Goal: Task Accomplishment & Management: Complete application form

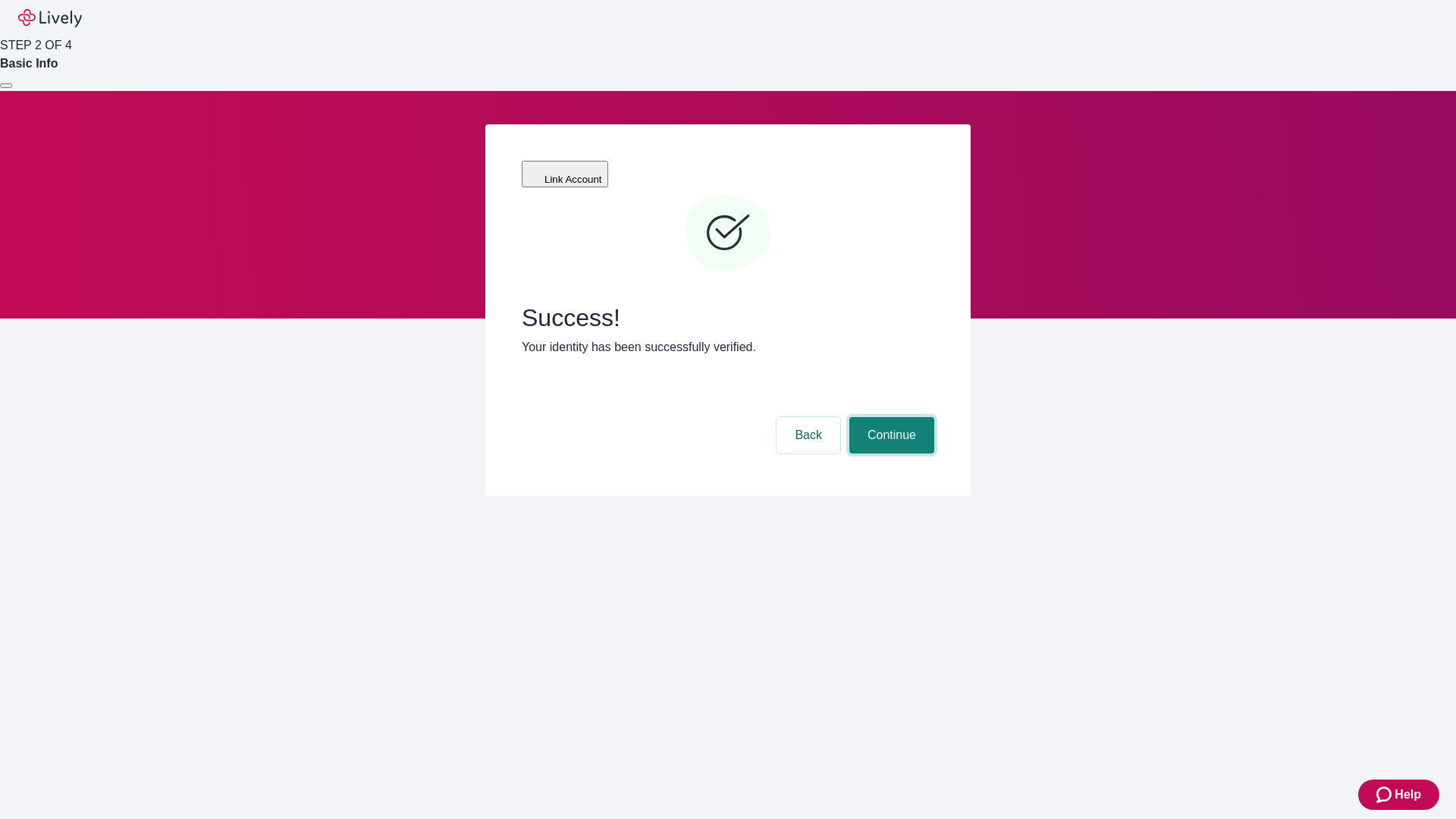
click at [889, 417] on button "Continue" at bounding box center [891, 435] width 85 height 36
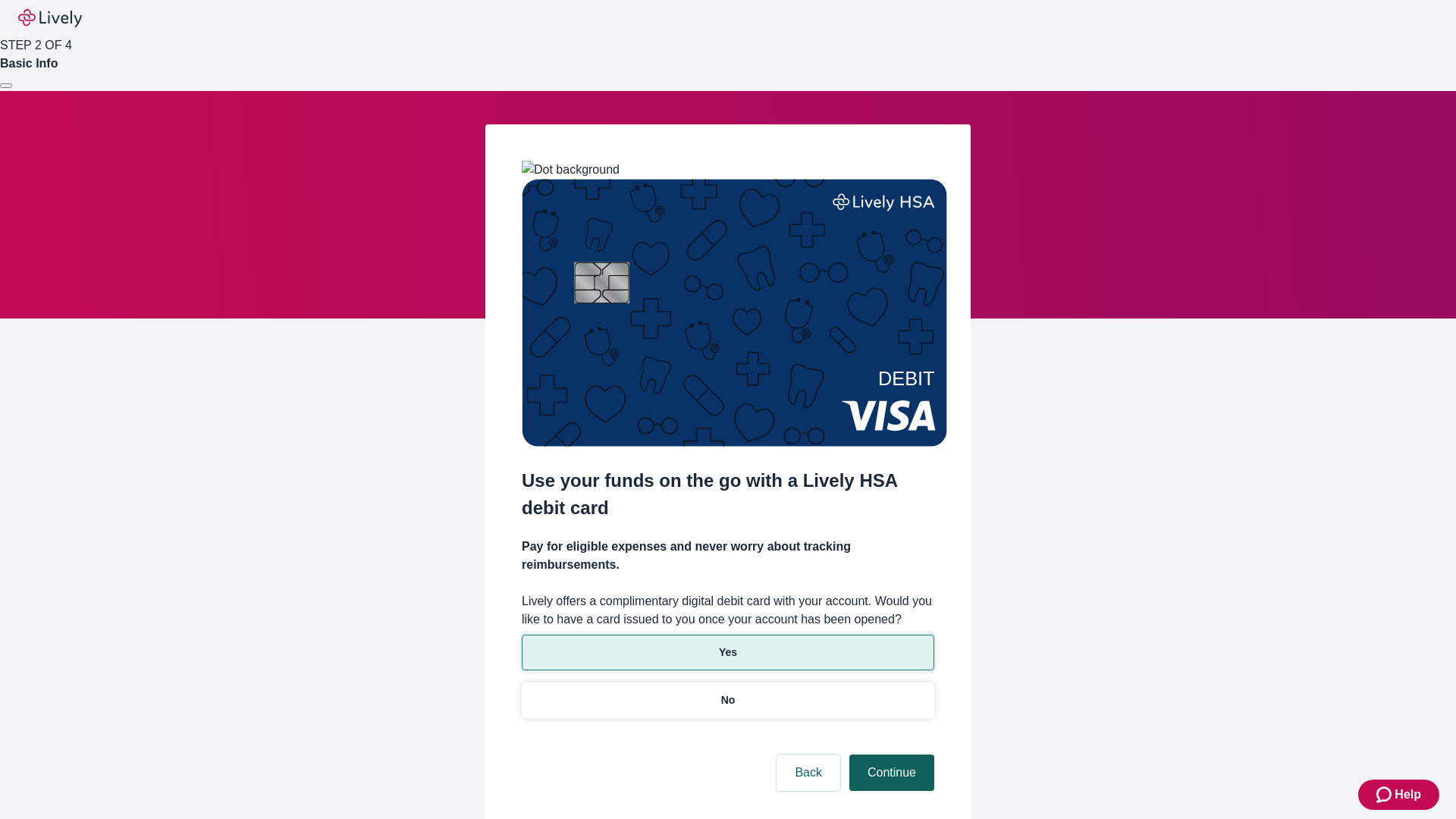
click at [727, 645] on p "Yes" at bounding box center [727, 653] width 18 height 16
click at [889, 755] on button "Continue" at bounding box center [891, 773] width 85 height 36
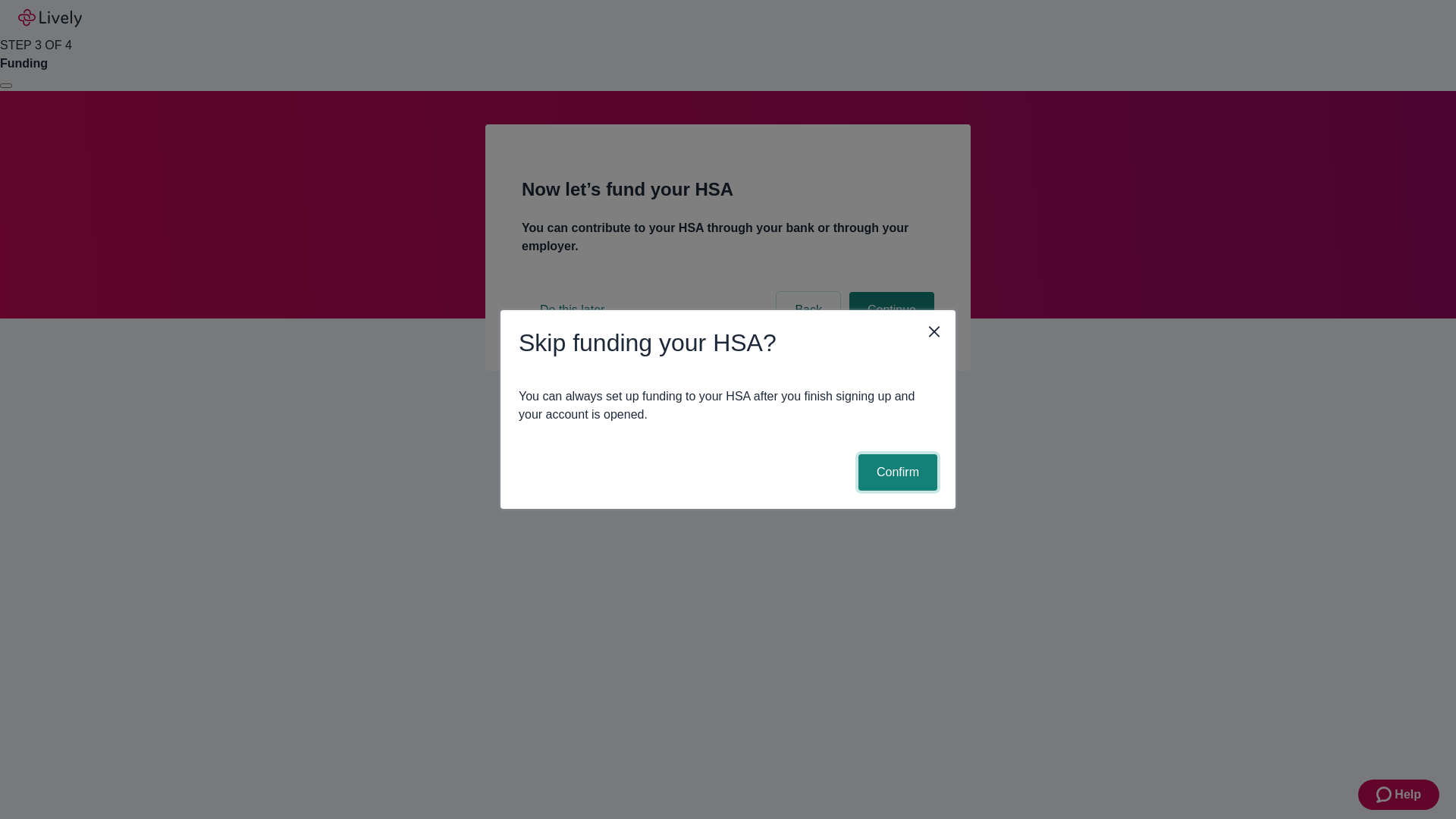
click at [895, 472] on button "Confirm" at bounding box center [897, 472] width 79 height 36
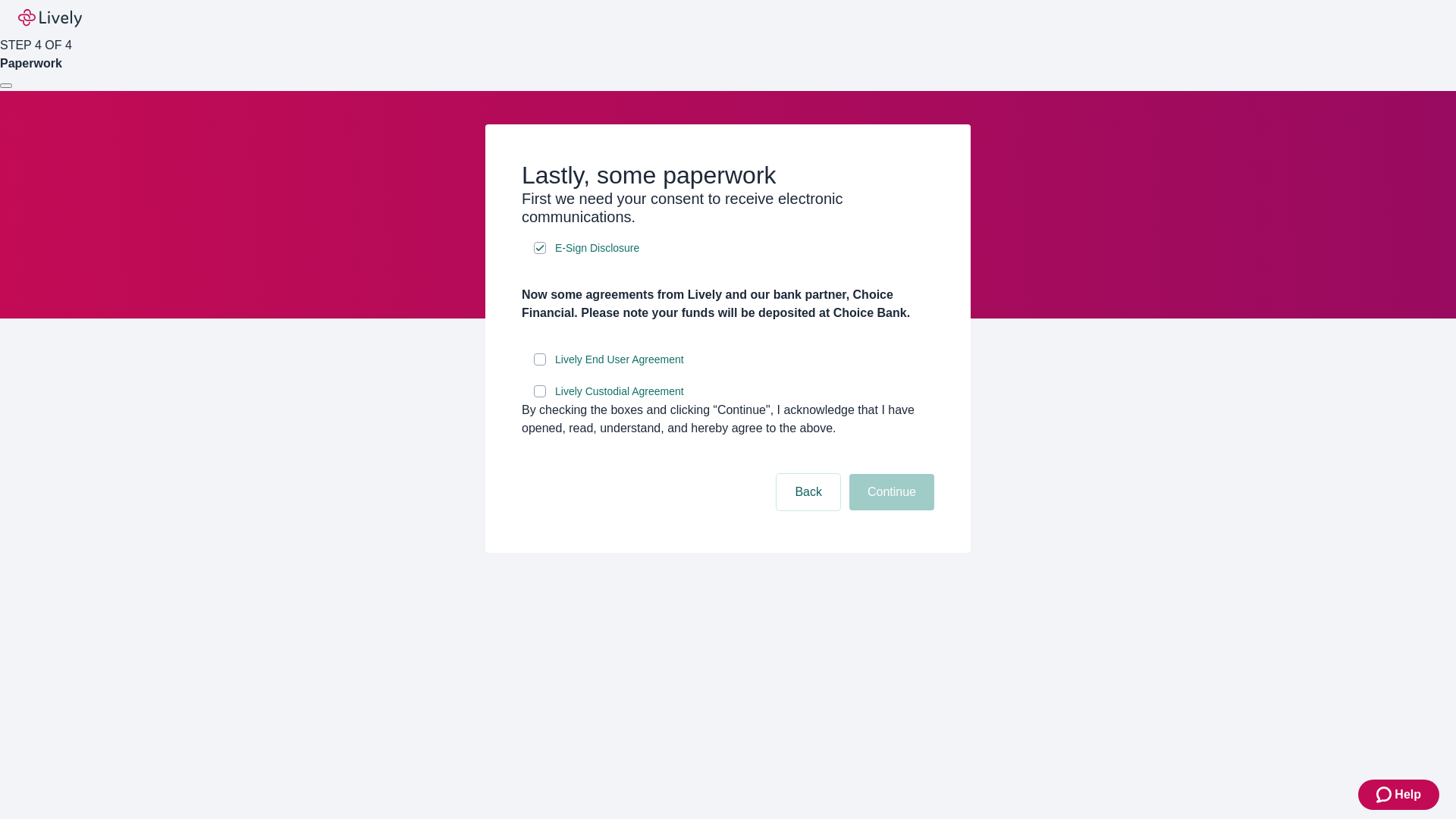
click at [540, 365] on input "Lively End User Agreement" at bounding box center [540, 359] width 12 height 12
checkbox input "true"
click at [540, 398] on input "Lively Custodial Agreement" at bounding box center [540, 391] width 12 height 12
checkbox input "true"
click at [889, 510] on button "Continue" at bounding box center [891, 492] width 85 height 36
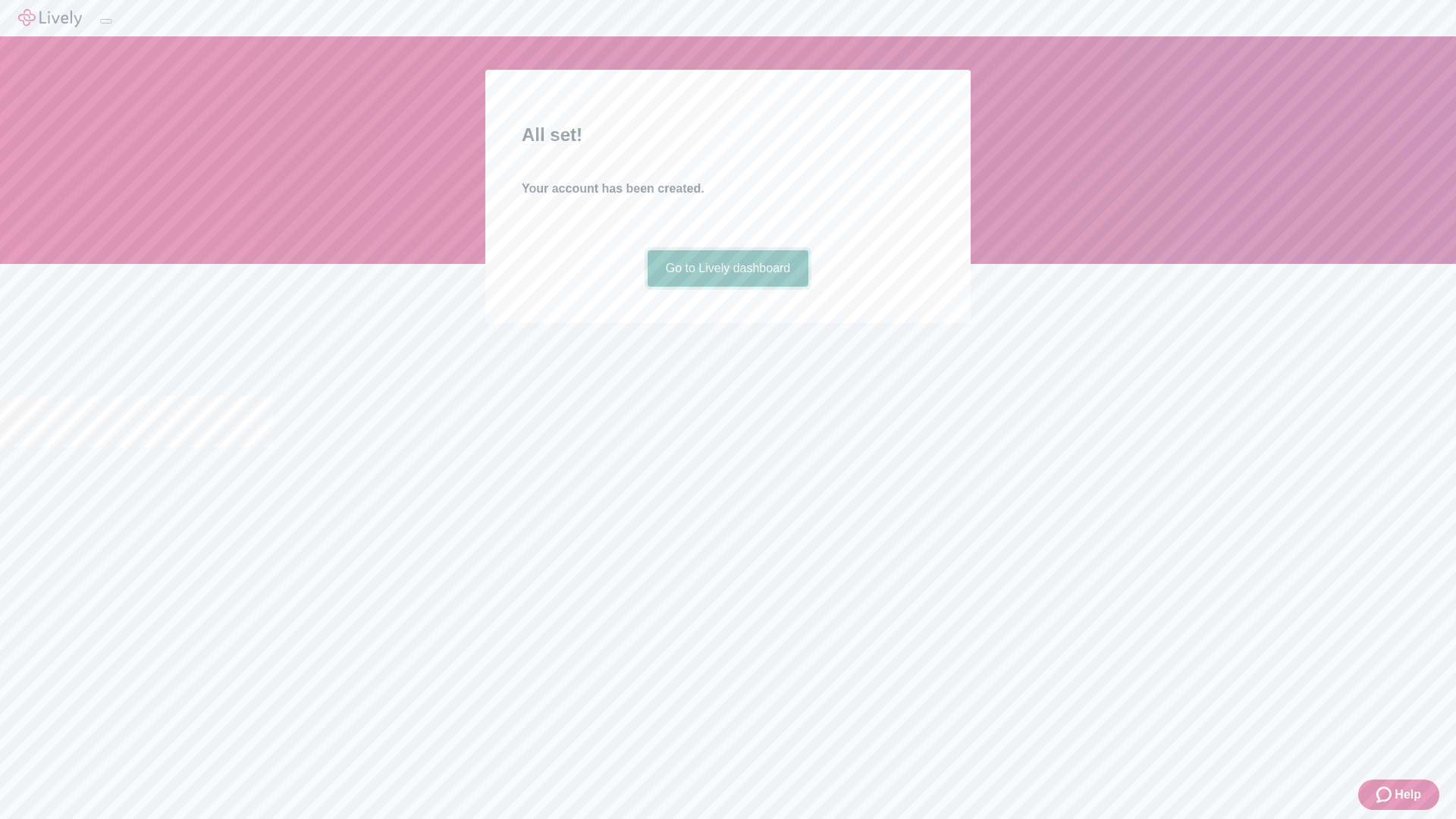
click at [727, 287] on link "Go to Lively dashboard" at bounding box center [728, 269] width 161 height 36
